Goal: Transaction & Acquisition: Purchase product/service

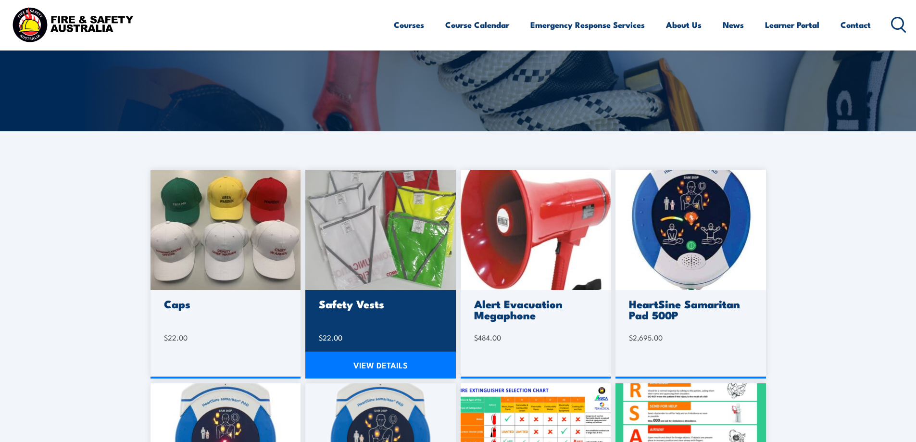
click at [389, 371] on link "VIEW DETAILS" at bounding box center [380, 365] width 151 height 27
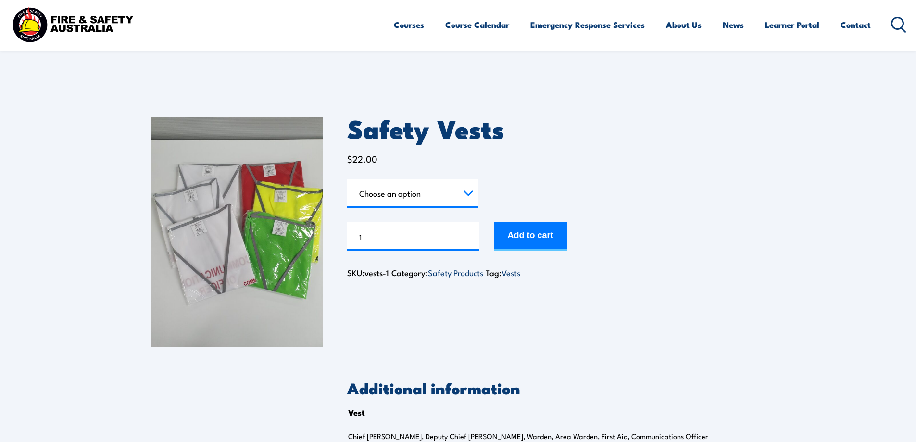
click at [426, 197] on select "Choose an option Chief Warden Deputy Chief Warden Warden Area Warden First Aid …" at bounding box center [412, 193] width 131 height 29
click at [347, 179] on select "Choose an option Chief Warden Deputy Chief Warden Warden Area Warden First Aid …" at bounding box center [412, 193] width 131 height 29
select select "Warden"
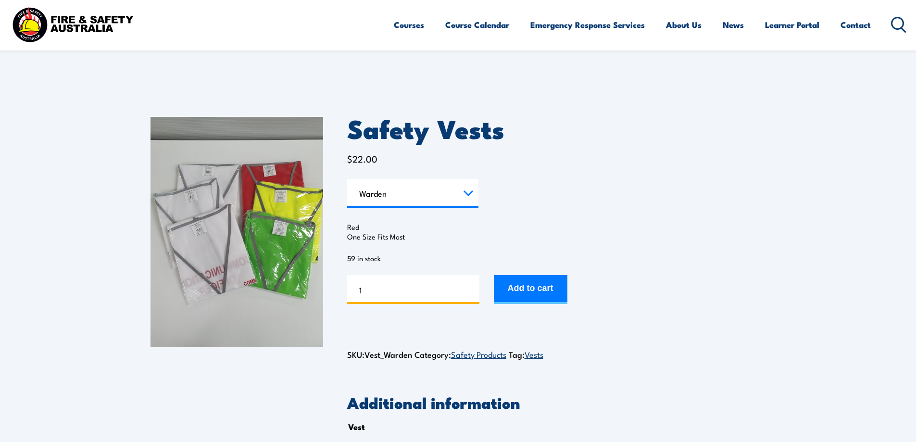
click at [393, 284] on input "1" at bounding box center [413, 289] width 132 height 29
type input "9"
click at [546, 286] on button "Add to cart" at bounding box center [531, 289] width 74 height 29
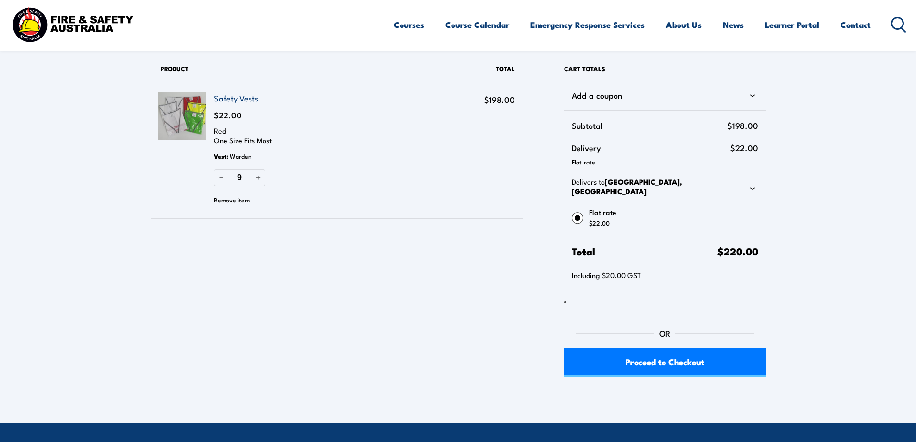
click at [234, 201] on button "Remove item" at bounding box center [232, 199] width 36 height 14
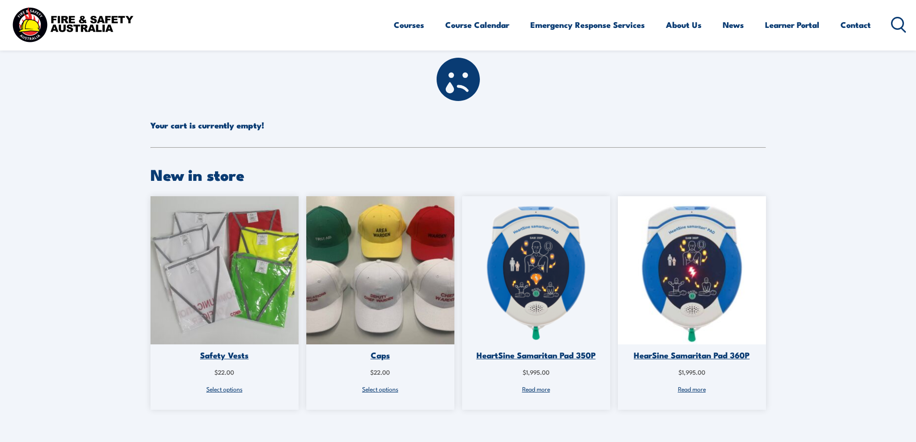
click at [378, 355] on div "Caps" at bounding box center [380, 355] width 148 height 11
